Goal: Navigation & Orientation: Understand site structure

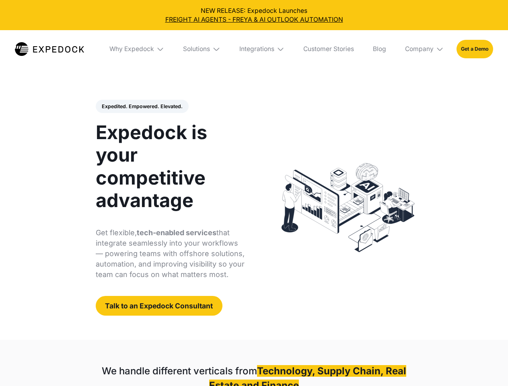
select select
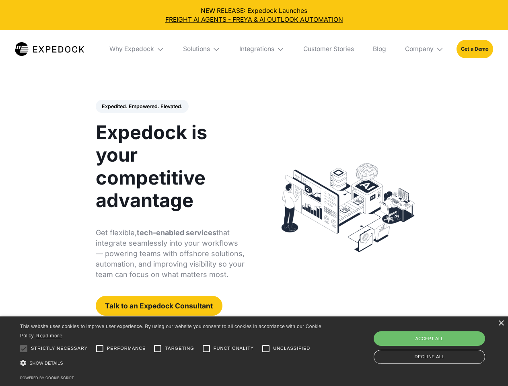
click at [254, 49] on div "Integrations" at bounding box center [256, 49] width 35 height 8
click at [137, 49] on div "Why Expedock" at bounding box center [125, 49] width 45 height 8
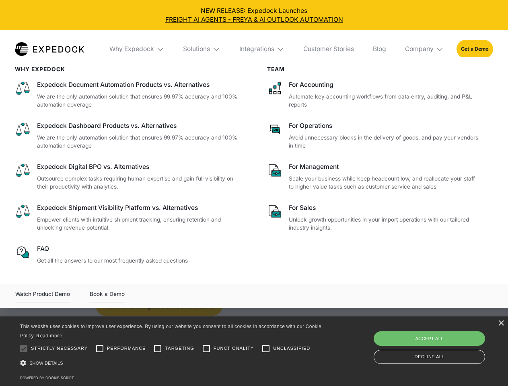
click at [202, 49] on div "Solutions" at bounding box center [196, 49] width 27 height 8
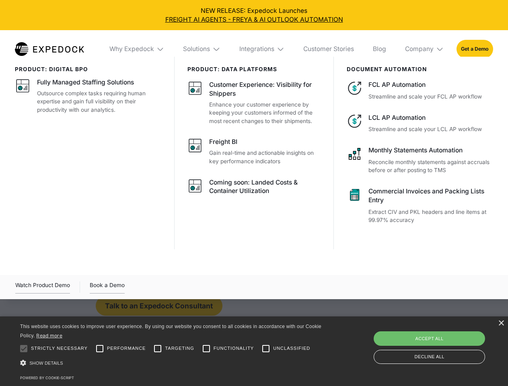
click at [262, 49] on div "Integrations" at bounding box center [256, 49] width 35 height 8
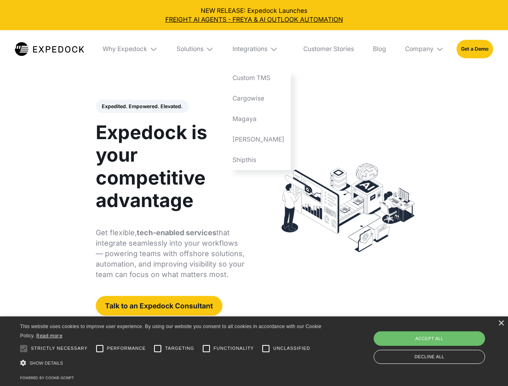
click at [425, 49] on div "Company" at bounding box center [419, 49] width 29 height 8
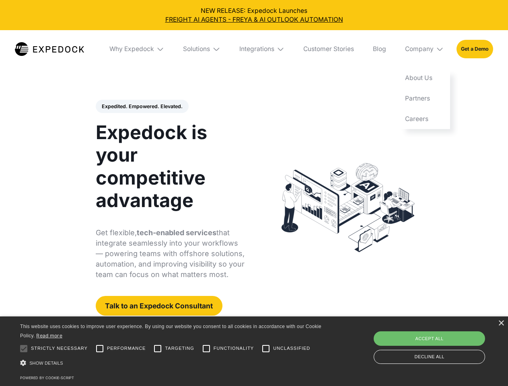
click at [142, 107] on div "Expedited. Empowered. Elevated. Automate Freight Document Extraction at 99.97% …" at bounding box center [170, 208] width 149 height 216
click at [24, 349] on div at bounding box center [24, 349] width 16 height 16
click at [100, 349] on input "Performance" at bounding box center [100, 349] width 16 height 16
checkbox input "true"
click at [158, 349] on input "Targeting" at bounding box center [158, 349] width 16 height 16
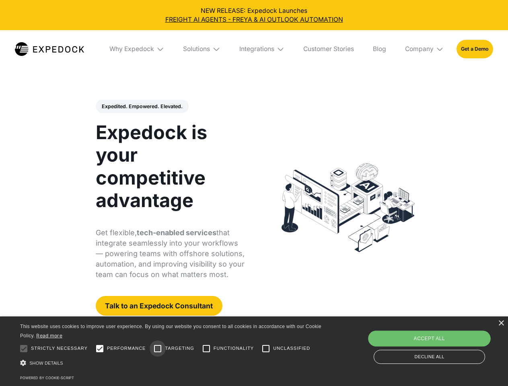
checkbox input "true"
click at [206, 349] on input "Functionality" at bounding box center [206, 349] width 16 height 16
checkbox input "true"
